Goal: Task Accomplishment & Management: Manage account settings

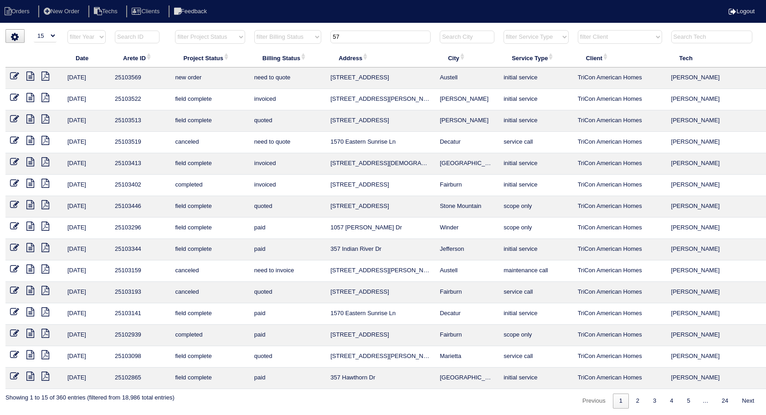
select select "15"
drag, startPoint x: 340, startPoint y: 37, endPoint x: 303, endPoint y: 48, distance: 38.6
click at [303, 48] on table "Date Arete ID Project Status Billing Status Address City Service Type Client Te…" at bounding box center [400, 209] width 790 height 359
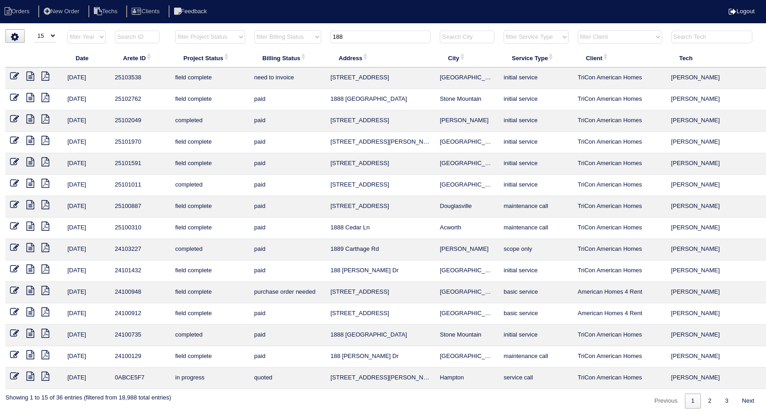
type input "188"
drag, startPoint x: 15, startPoint y: 74, endPoint x: 27, endPoint y: 76, distance: 12.9
click at [14, 73] on icon at bounding box center [14, 76] width 9 height 9
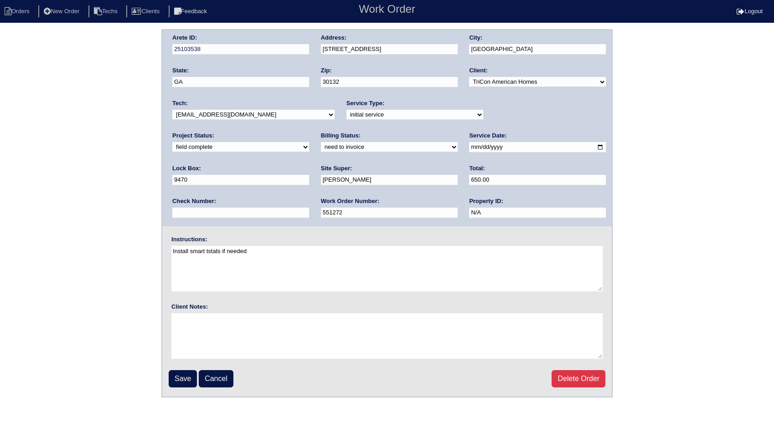
click at [321, 148] on select "need to quote quoted need to invoice invoiced paid warranty purchase order need…" at bounding box center [389, 147] width 137 height 10
select select "invoiced"
click at [321, 142] on select "need to quote quoted need to invoice invoiced paid warranty purchase order need…" at bounding box center [389, 147] width 137 height 10
drag, startPoint x: 182, startPoint y: 378, endPoint x: 510, endPoint y: 259, distance: 349.2
click at [182, 377] on input "Save" at bounding box center [183, 378] width 28 height 17
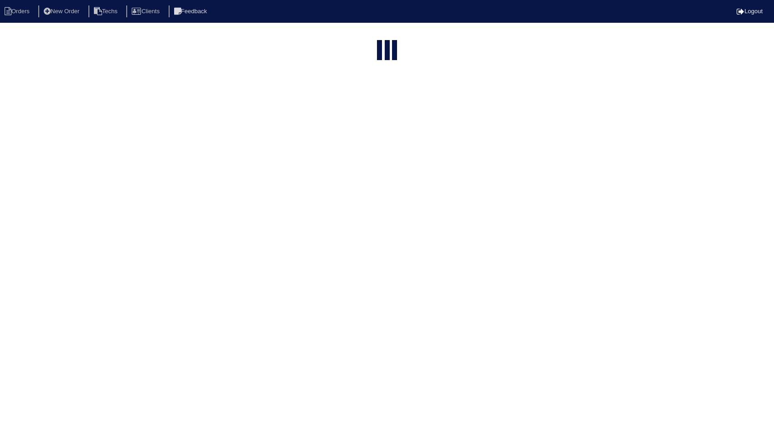
select select "15"
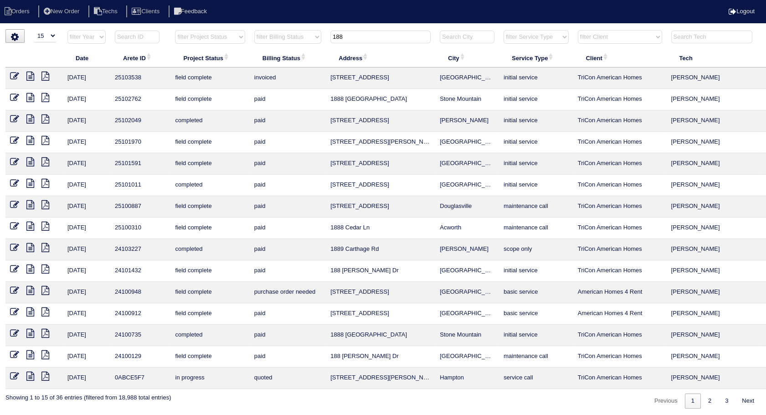
drag, startPoint x: 357, startPoint y: 41, endPoint x: 242, endPoint y: 62, distance: 116.8
click at [242, 62] on table "Date Arete ID Project Status Billing Status Address City Service Type Client Te…" at bounding box center [400, 209] width 790 height 359
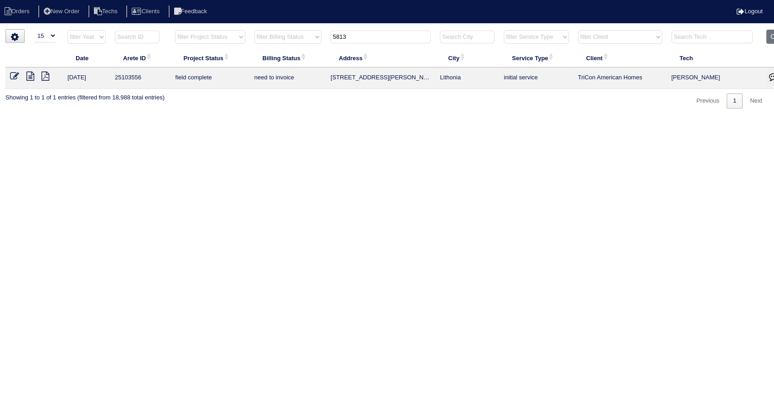
type input "5813"
click at [13, 75] on icon at bounding box center [14, 76] width 9 height 9
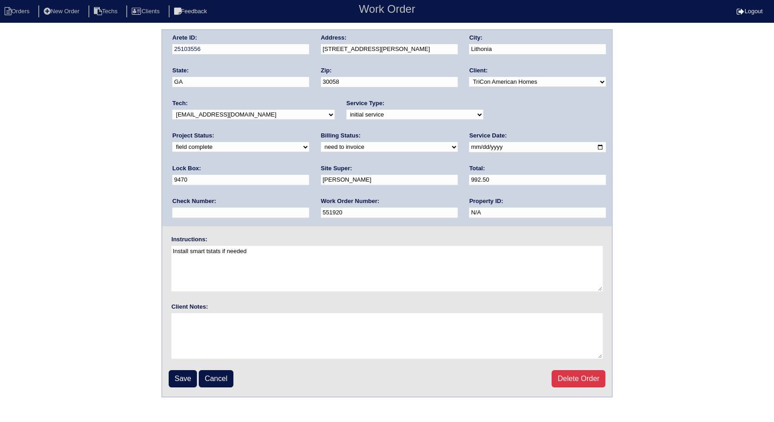
click at [321, 150] on select "need to quote quoted need to invoice invoiced paid warranty purchase order need…" at bounding box center [389, 147] width 137 height 10
select select "invoiced"
click at [321, 142] on select "need to quote quoted need to invoice invoiced paid warranty purchase order need…" at bounding box center [389, 147] width 137 height 10
click at [184, 373] on input "Save" at bounding box center [183, 378] width 28 height 17
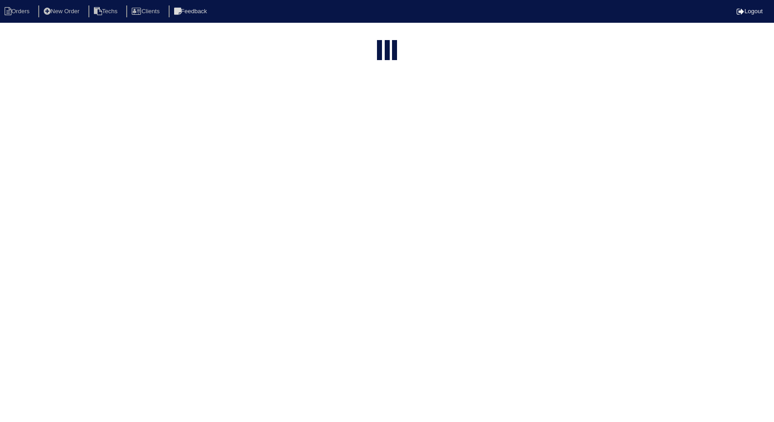
select select "15"
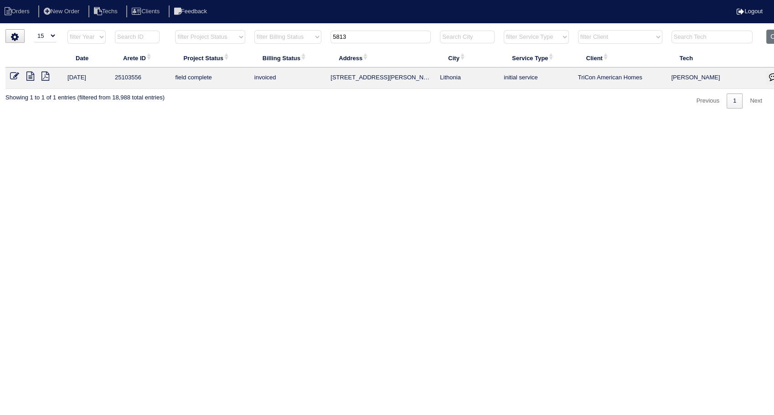
drag, startPoint x: 378, startPoint y: 35, endPoint x: 271, endPoint y: 60, distance: 110.1
click at [271, 60] on table "Date Arete ID Project Status Billing Status Address City Service Type Client Te…" at bounding box center [400, 59] width 790 height 59
type input "201"
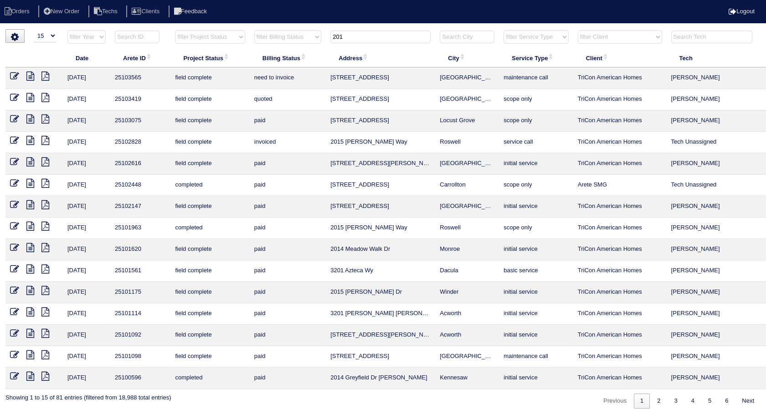
click at [15, 72] on icon at bounding box center [14, 76] width 9 height 9
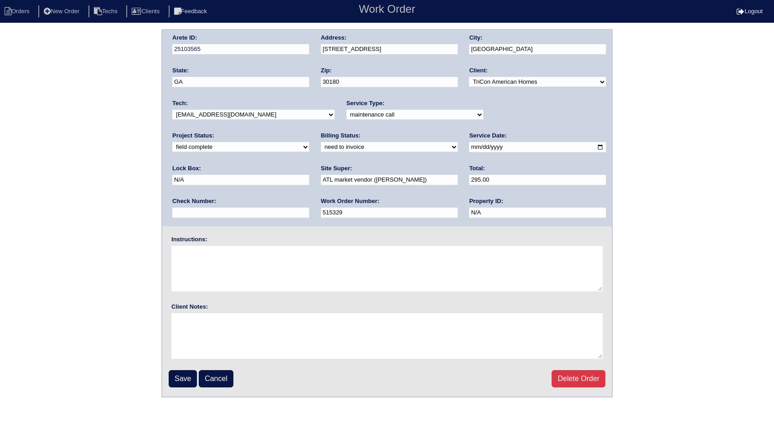
click at [321, 148] on select "need to quote quoted need to invoice invoiced paid warranty purchase order need…" at bounding box center [389, 147] width 137 height 10
select select "invoiced"
click at [321, 142] on select "need to quote quoted need to invoice invoiced paid warranty purchase order need…" at bounding box center [389, 147] width 137 height 10
click at [180, 371] on input "Save" at bounding box center [183, 378] width 28 height 17
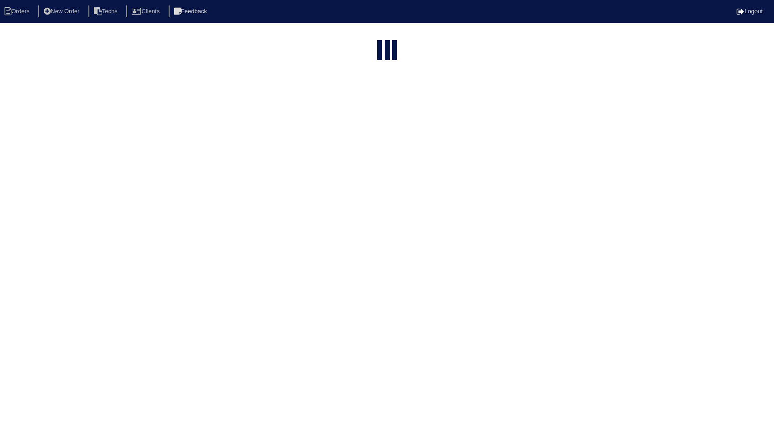
select select "15"
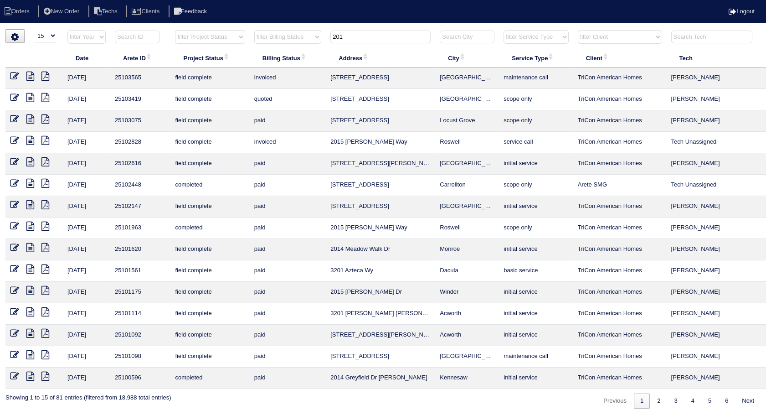
drag, startPoint x: 360, startPoint y: 38, endPoint x: 292, endPoint y: 49, distance: 68.8
click at [292, 49] on table "Date Arete ID Project Status Billing Status Address City Service Type Client Te…" at bounding box center [400, 209] width 790 height 359
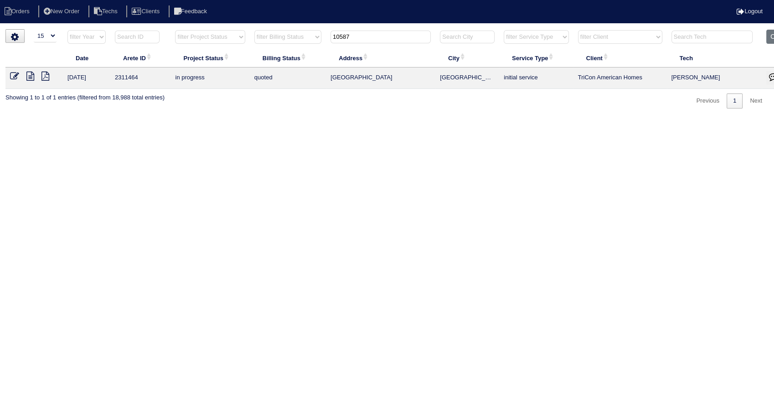
drag, startPoint x: 372, startPoint y: 34, endPoint x: 266, endPoint y: 46, distance: 106.3
click at [268, 46] on tr "filter Year -- Any Year -- 2025 2024 2023 2022 2021 2020 2019 filter Project St…" at bounding box center [400, 39] width 790 height 19
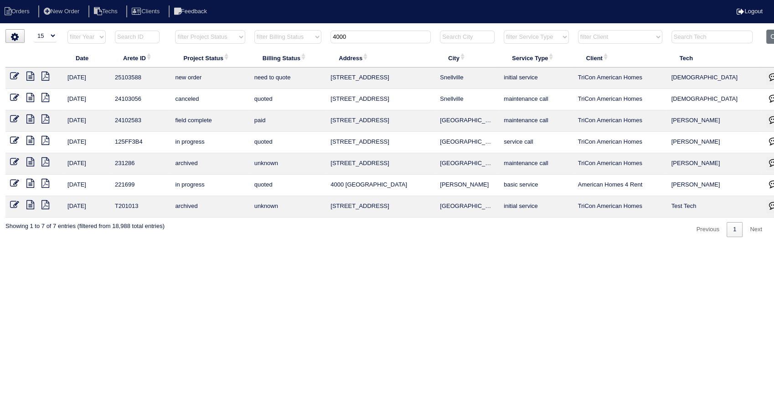
drag, startPoint x: 357, startPoint y: 35, endPoint x: 308, endPoint y: 41, distance: 49.6
click at [308, 41] on tr "filter Year -- Any Year -- 2025 2024 2023 2022 2021 2020 2019 filter Project St…" at bounding box center [400, 39] width 790 height 19
type input "2"
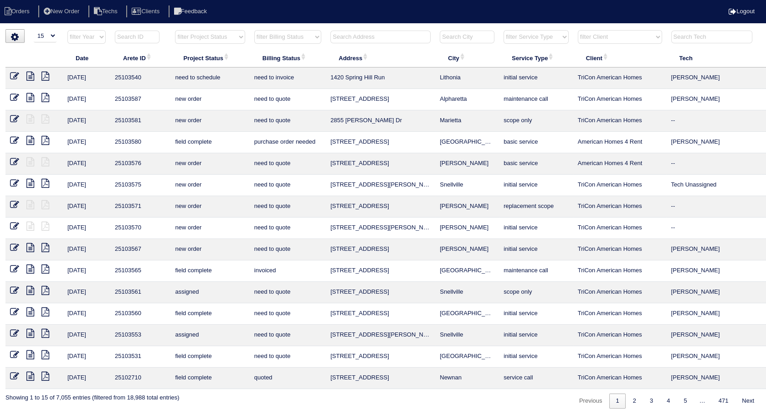
click at [350, 38] on input "text" at bounding box center [380, 37] width 100 height 13
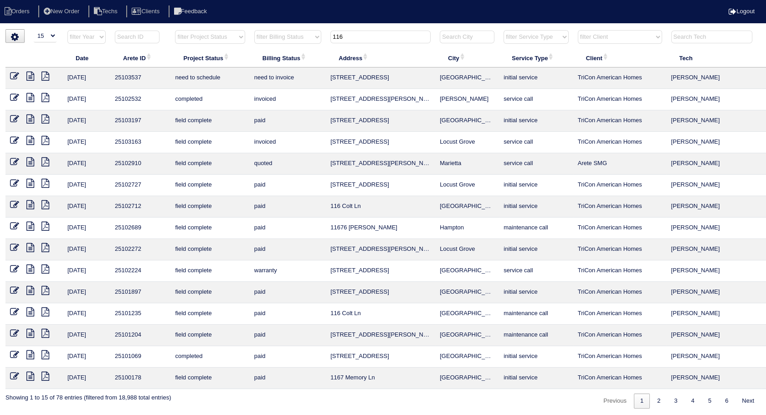
drag, startPoint x: 352, startPoint y: 39, endPoint x: 318, endPoint y: 46, distance: 34.0
click at [318, 46] on tr "filter Year -- Any Year -- 2025 2024 2023 2022 2021 2020 2019 filter Project St…" at bounding box center [400, 39] width 790 height 19
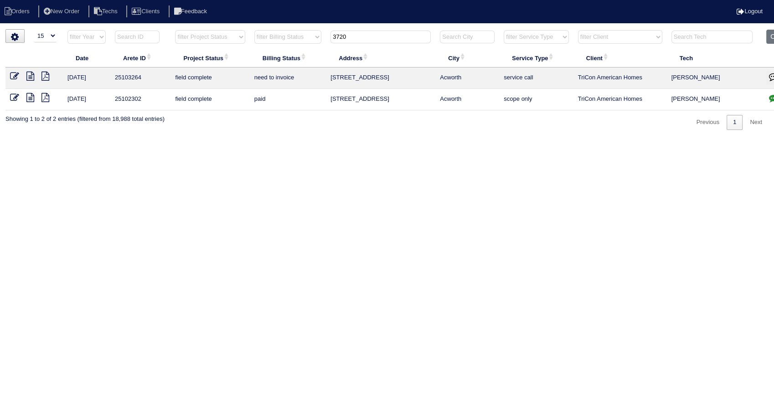
type input "3720"
drag, startPoint x: 372, startPoint y: 39, endPoint x: 295, endPoint y: 52, distance: 78.1
click at [295, 52] on table "Date Arete ID Project Status Billing Status Address City Service Type Client Te…" at bounding box center [400, 70] width 790 height 81
click at [150, 139] on html "Orders New Order Techs Clients Feedback Logout Orders New Order Users Clients M…" at bounding box center [387, 69] width 774 height 139
click at [12, 76] on icon at bounding box center [14, 76] width 9 height 9
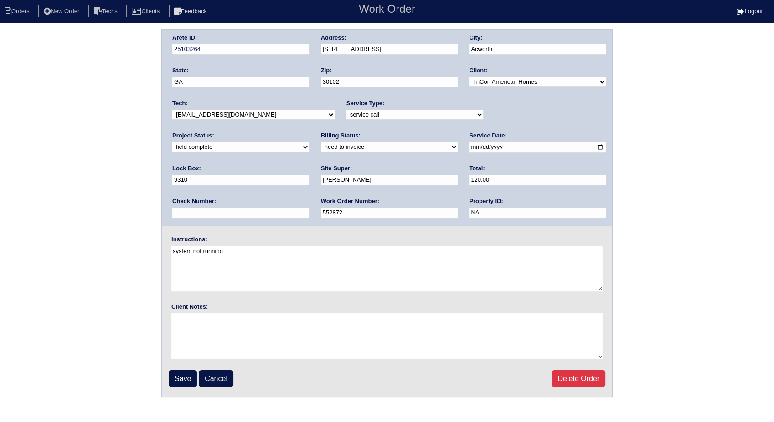
click at [321, 148] on select "need to quote quoted need to invoice invoiced paid warranty purchase order need…" at bounding box center [389, 147] width 137 height 10
select select "invoiced"
click at [321, 142] on select "need to quote quoted need to invoice invoiced paid warranty purchase order need…" at bounding box center [389, 147] width 137 height 10
click at [174, 375] on input "Save" at bounding box center [183, 378] width 28 height 17
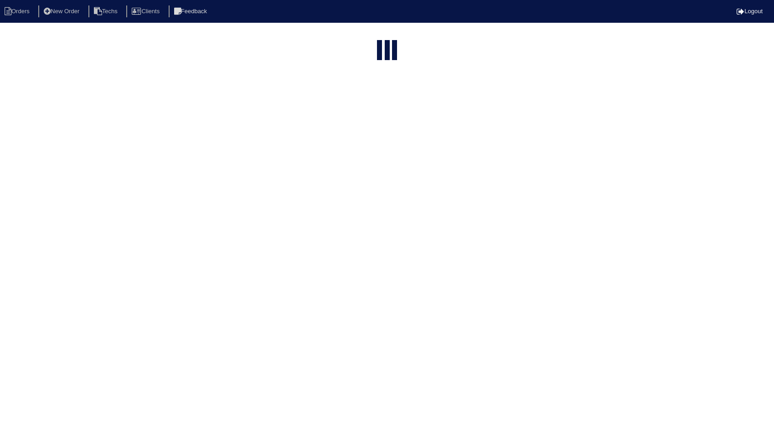
select select "15"
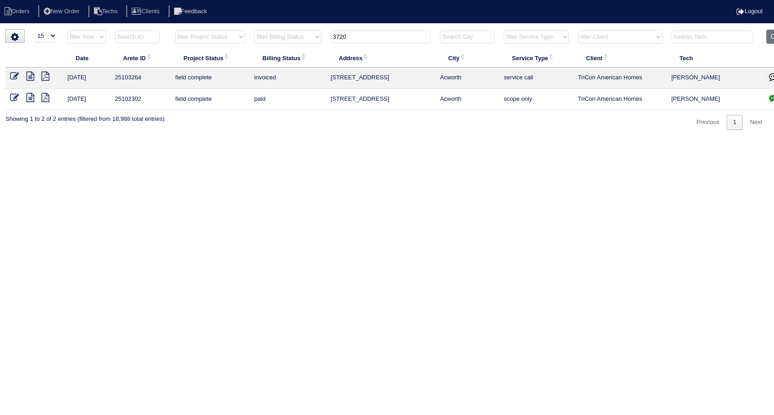
drag, startPoint x: 314, startPoint y: 188, endPoint x: 306, endPoint y: 178, distance: 12.9
click at [314, 139] on html "Orders New Order Techs Clients Feedback Logout Orders New Order Users Clients M…" at bounding box center [387, 69] width 774 height 139
drag, startPoint x: 366, startPoint y: 40, endPoint x: 298, endPoint y: 50, distance: 68.2
click at [298, 50] on table "Date Arete ID Project Status Billing Status Address City Service Type Client Te…" at bounding box center [400, 70] width 790 height 81
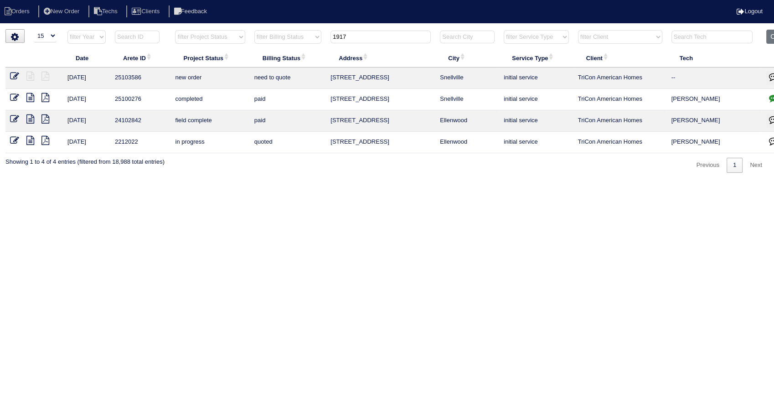
drag, startPoint x: 363, startPoint y: 38, endPoint x: 283, endPoint y: 46, distance: 80.6
click at [283, 46] on tr "filter Year -- Any Year -- 2025 2024 2023 2022 2021 2020 2019 filter Project St…" at bounding box center [400, 39] width 790 height 19
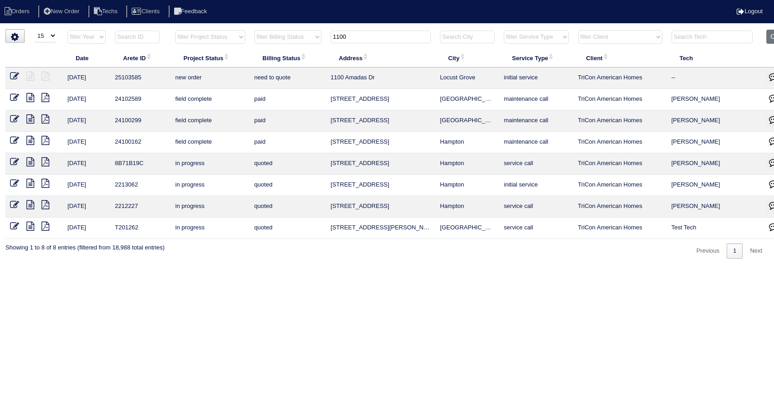
drag, startPoint x: 364, startPoint y: 37, endPoint x: 305, endPoint y: 41, distance: 59.3
click at [305, 41] on tr "filter Year -- Any Year -- 2025 2024 2023 2022 2021 2020 2019 filter Project St…" at bounding box center [400, 39] width 790 height 19
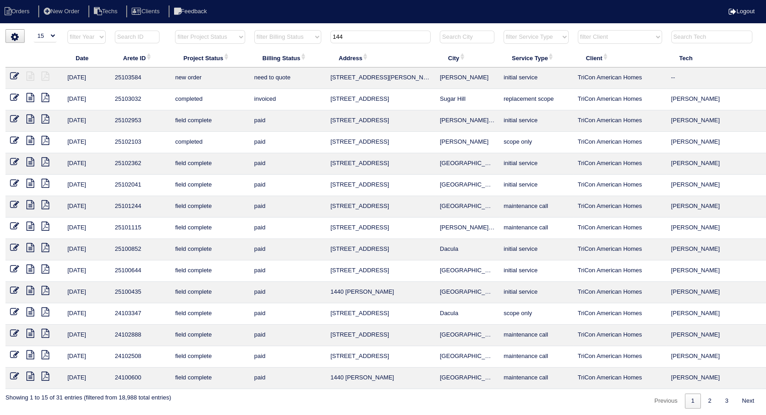
drag, startPoint x: 369, startPoint y: 37, endPoint x: 296, endPoint y: 46, distance: 73.9
click at [296, 46] on tr "filter Year -- Any Year -- 2025 2024 2023 2022 2021 2020 2019 filter Project St…" at bounding box center [400, 39] width 790 height 19
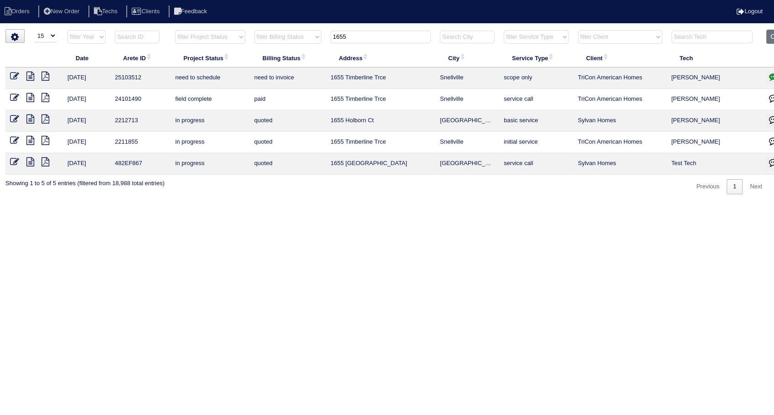
drag, startPoint x: 372, startPoint y: 36, endPoint x: 284, endPoint y: 54, distance: 89.7
click at [284, 54] on table "Date Arete ID Project Status Billing Status Address City Service Type Client Te…" at bounding box center [400, 102] width 790 height 145
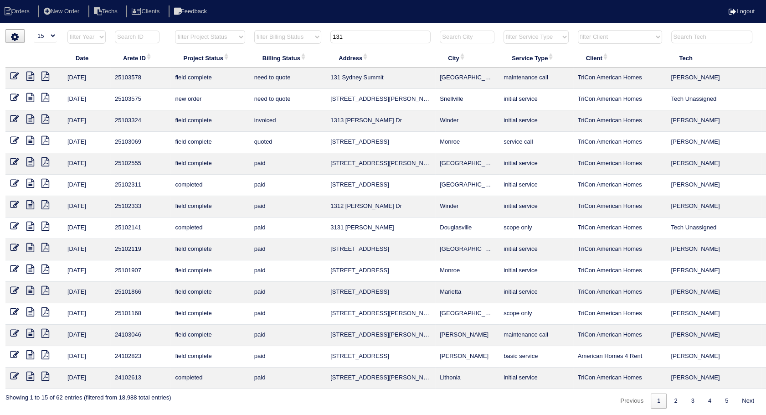
drag, startPoint x: 355, startPoint y: 39, endPoint x: 269, endPoint y: 58, distance: 88.2
click at [269, 58] on table "Date Arete ID Project Status Billing Status Address City Service Type Client Te…" at bounding box center [400, 209] width 790 height 359
type input "1420"
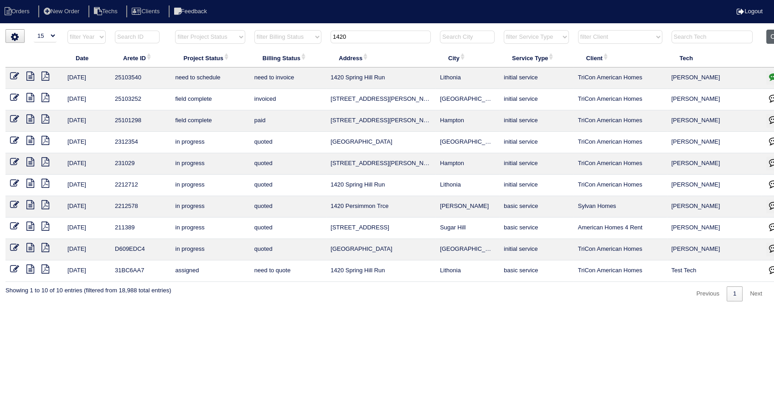
click at [769, 36] on button "Clear" at bounding box center [777, 37] width 23 height 14
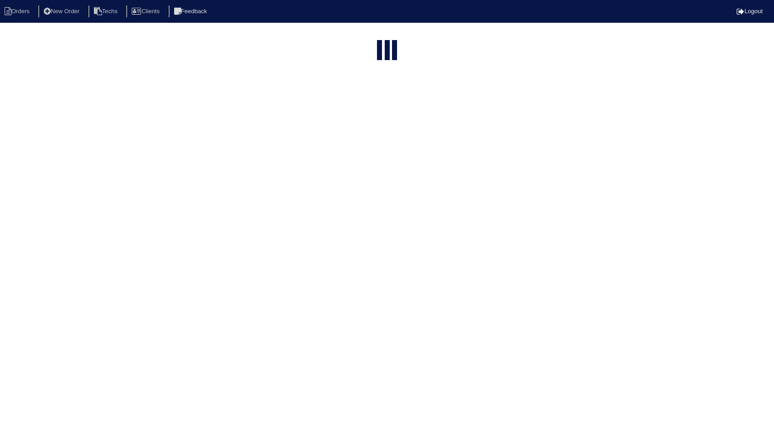
select select "15"
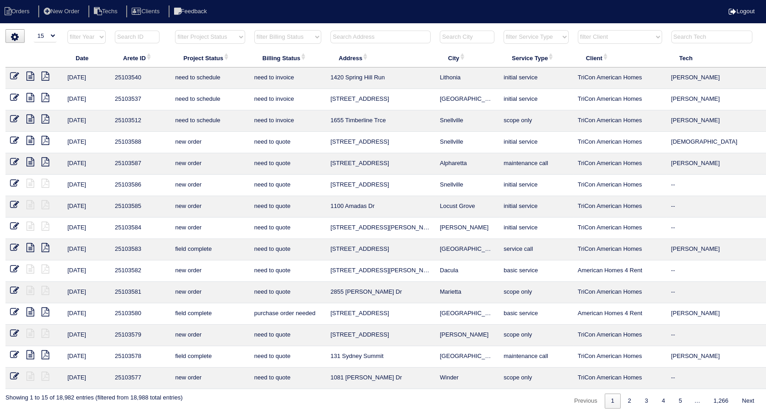
click at [274, 36] on select "filter Billing Status -- Any Billing Status -- need to quote quoted need to inv…" at bounding box center [287, 37] width 67 height 14
click at [254, 30] on select "filter Billing Status -- Any Billing Status -- need to quote quoted need to inv…" at bounding box center [287, 37] width 67 height 14
select select "need to invoice"
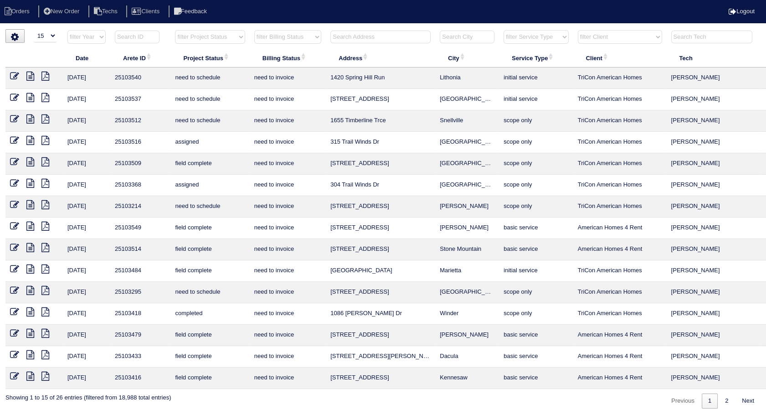
click at [13, 159] on icon at bounding box center [14, 161] width 9 height 9
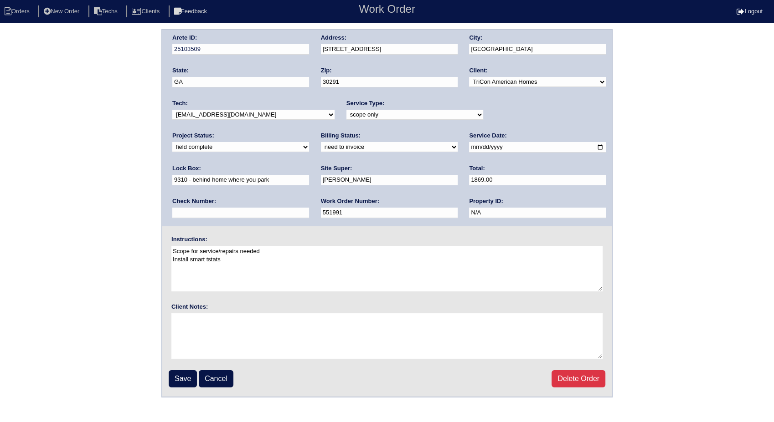
click at [321, 148] on select "need to quote quoted need to invoice invoiced paid warranty purchase order need…" at bounding box center [389, 147] width 137 height 10
select select "invoiced"
click at [321, 142] on select "need to quote quoted need to invoice invoiced paid warranty purchase order need…" at bounding box center [389, 147] width 137 height 10
click at [182, 379] on input "Save" at bounding box center [183, 378] width 28 height 17
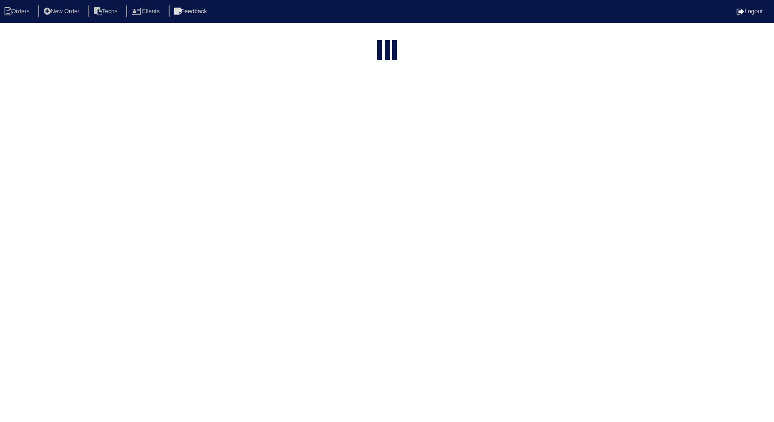
select select "15"
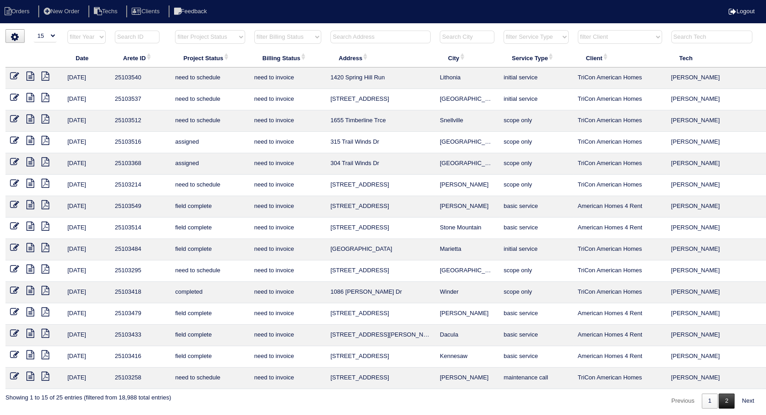
click at [726, 399] on link "2" at bounding box center [726, 400] width 16 height 15
select select "need to invoice"
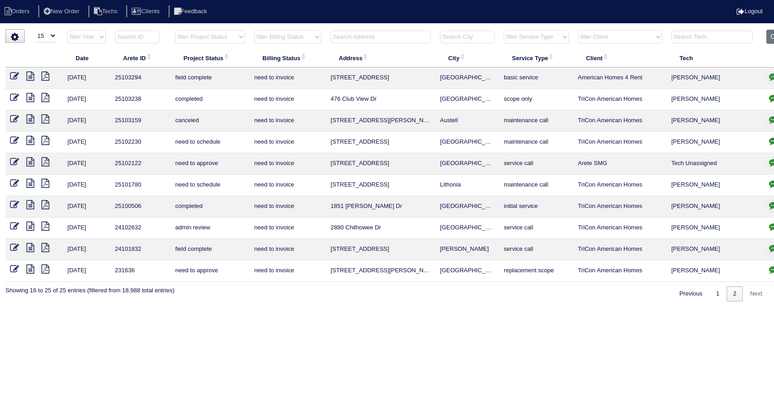
click at [12, 97] on icon at bounding box center [14, 97] width 9 height 9
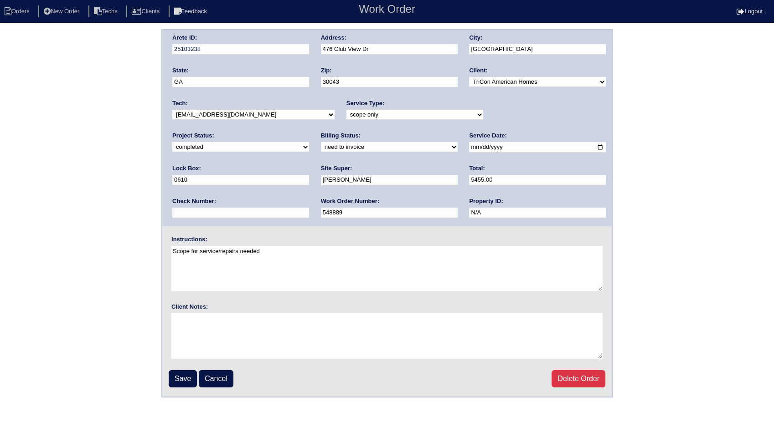
click at [309, 142] on select "new order assigned in progress field complete need to schedule admin review arc…" at bounding box center [240, 147] width 137 height 10
select select "field complete"
click at [309, 142] on select "new order assigned in progress field complete need to schedule admin review arc…" at bounding box center [240, 147] width 137 height 10
click at [182, 376] on input "Save" at bounding box center [183, 378] width 28 height 17
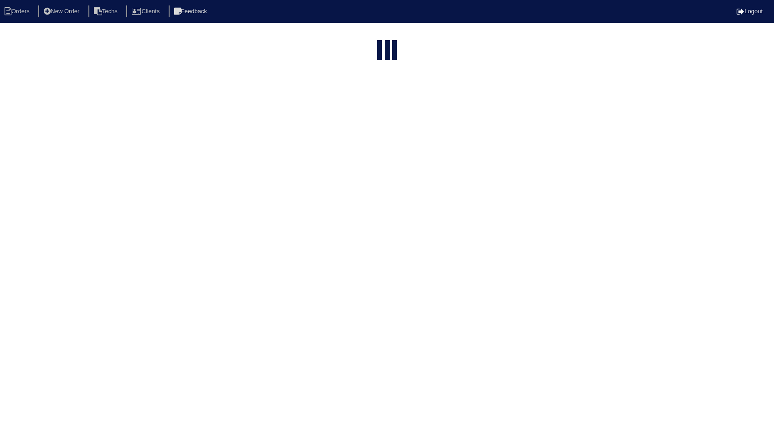
select select "15"
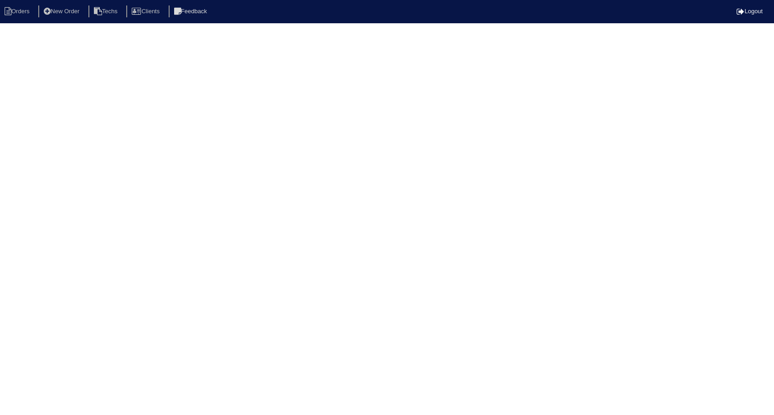
select select "need to invoice"
